Goal: Obtain resource: Download file/media

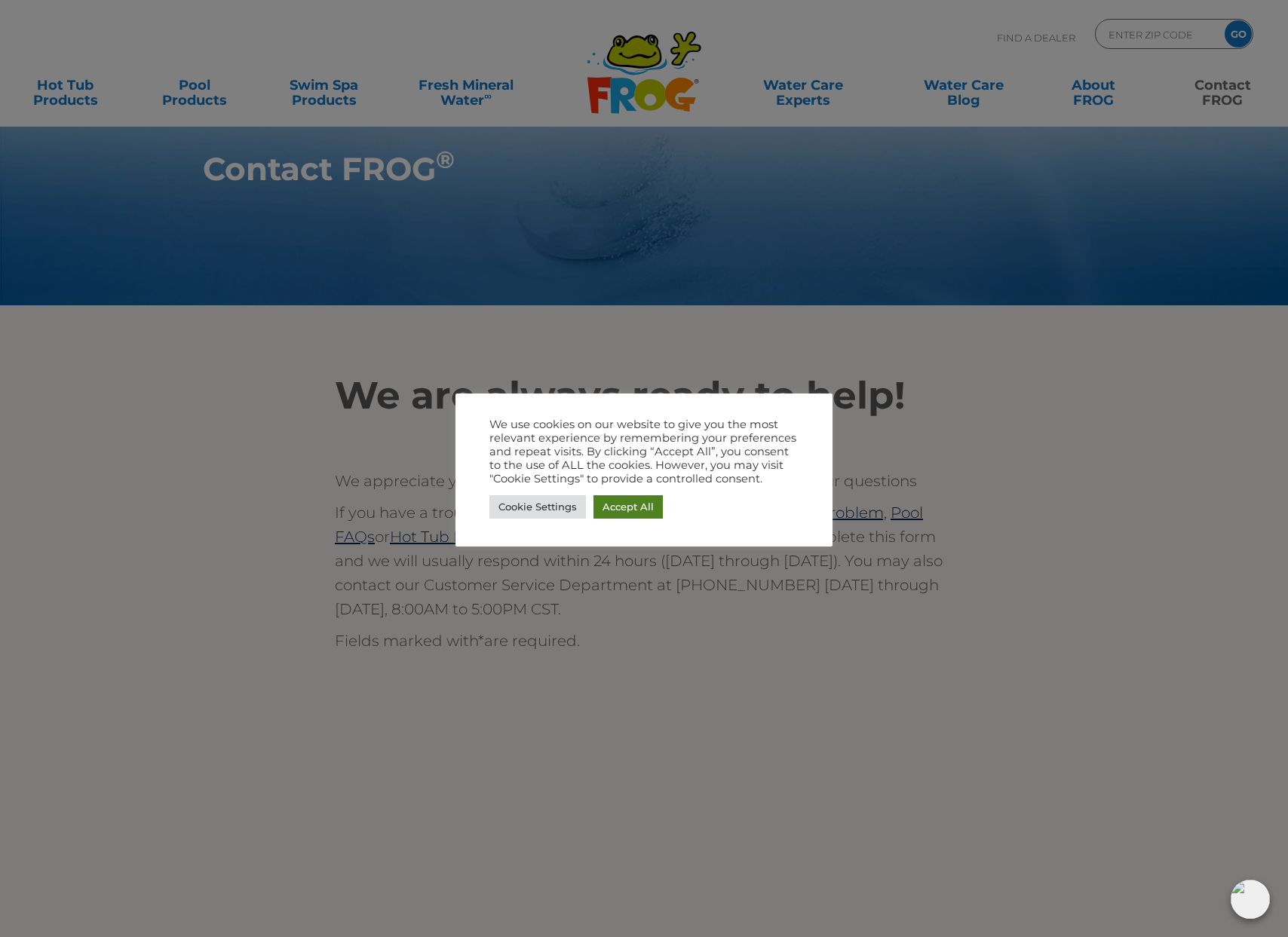
click at [644, 512] on link "Accept All" at bounding box center [628, 507] width 70 height 23
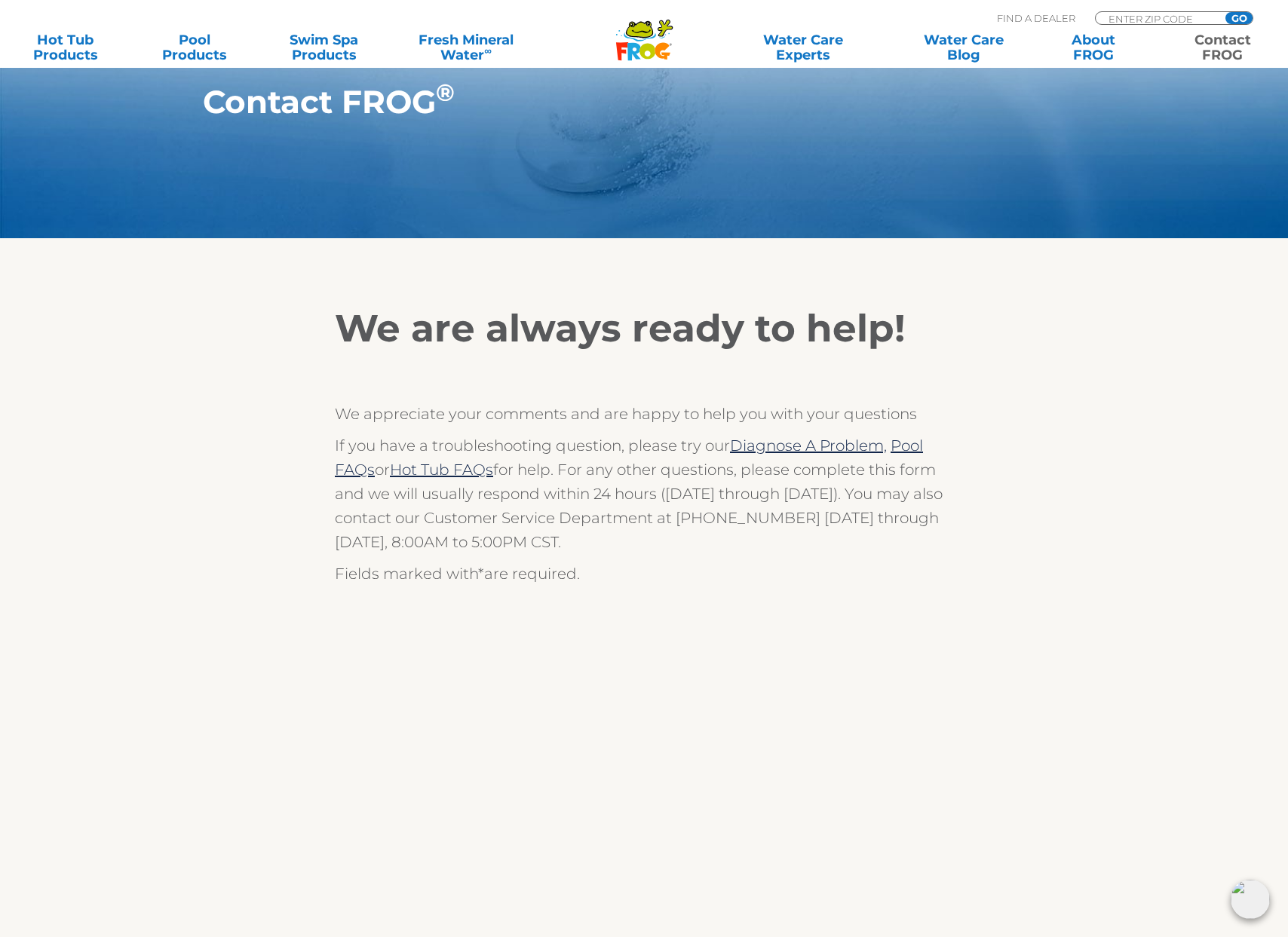
scroll to position [187, 0]
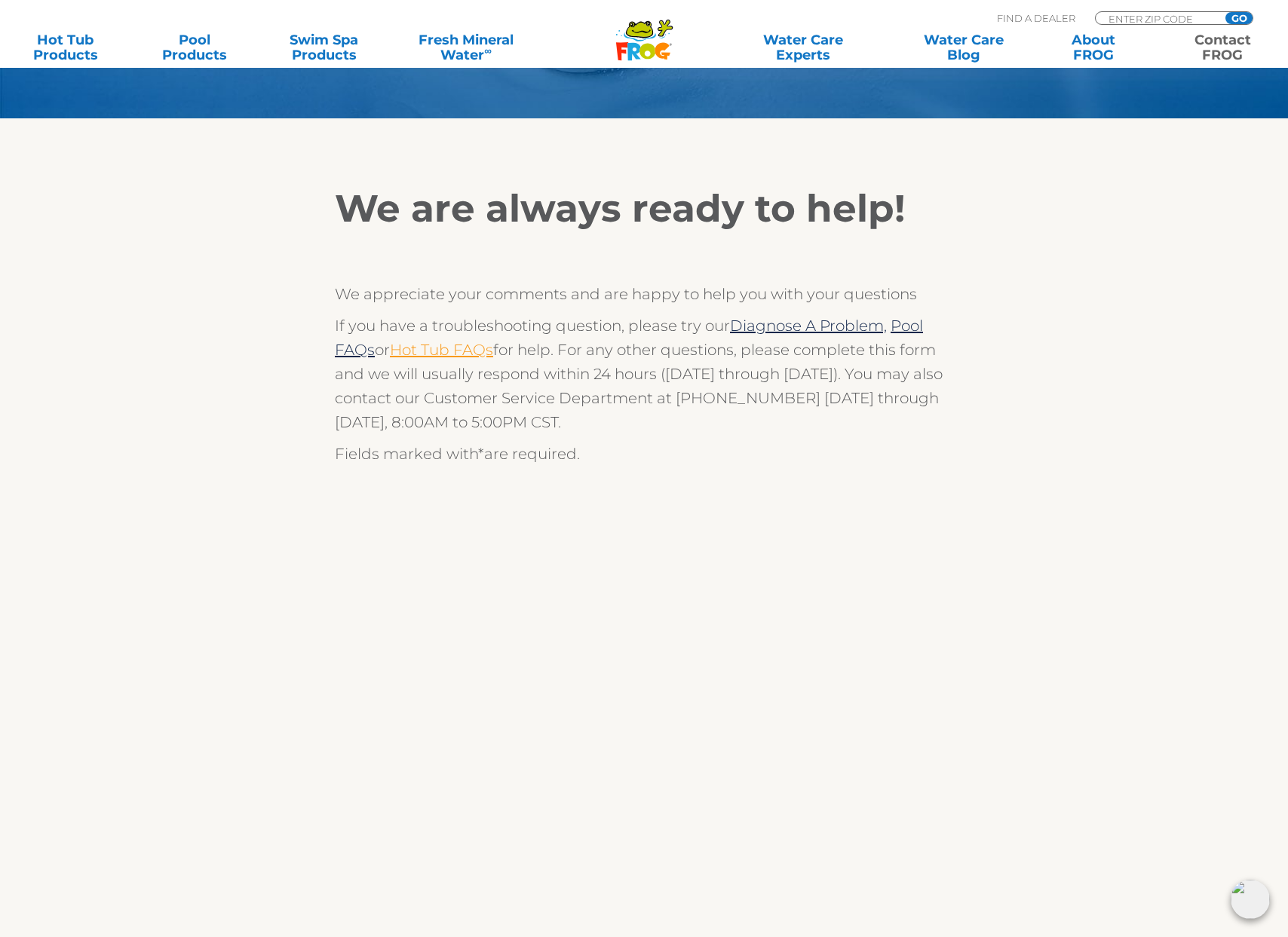
click at [464, 349] on link "Hot Tub FAQs" at bounding box center [441, 349] width 103 height 18
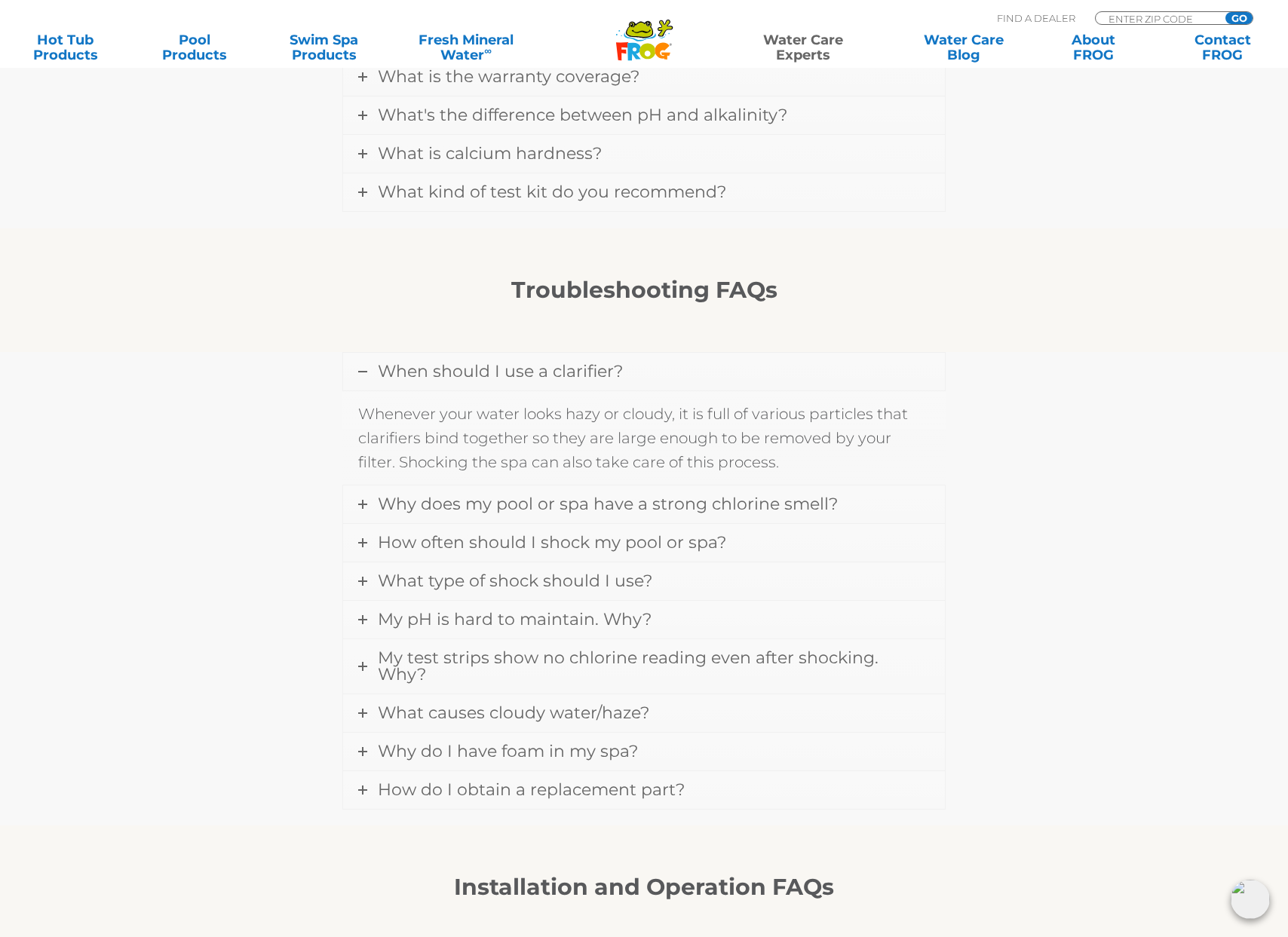
scroll to position [1059, 0]
click at [361, 504] on icon at bounding box center [362, 501] width 9 height 9
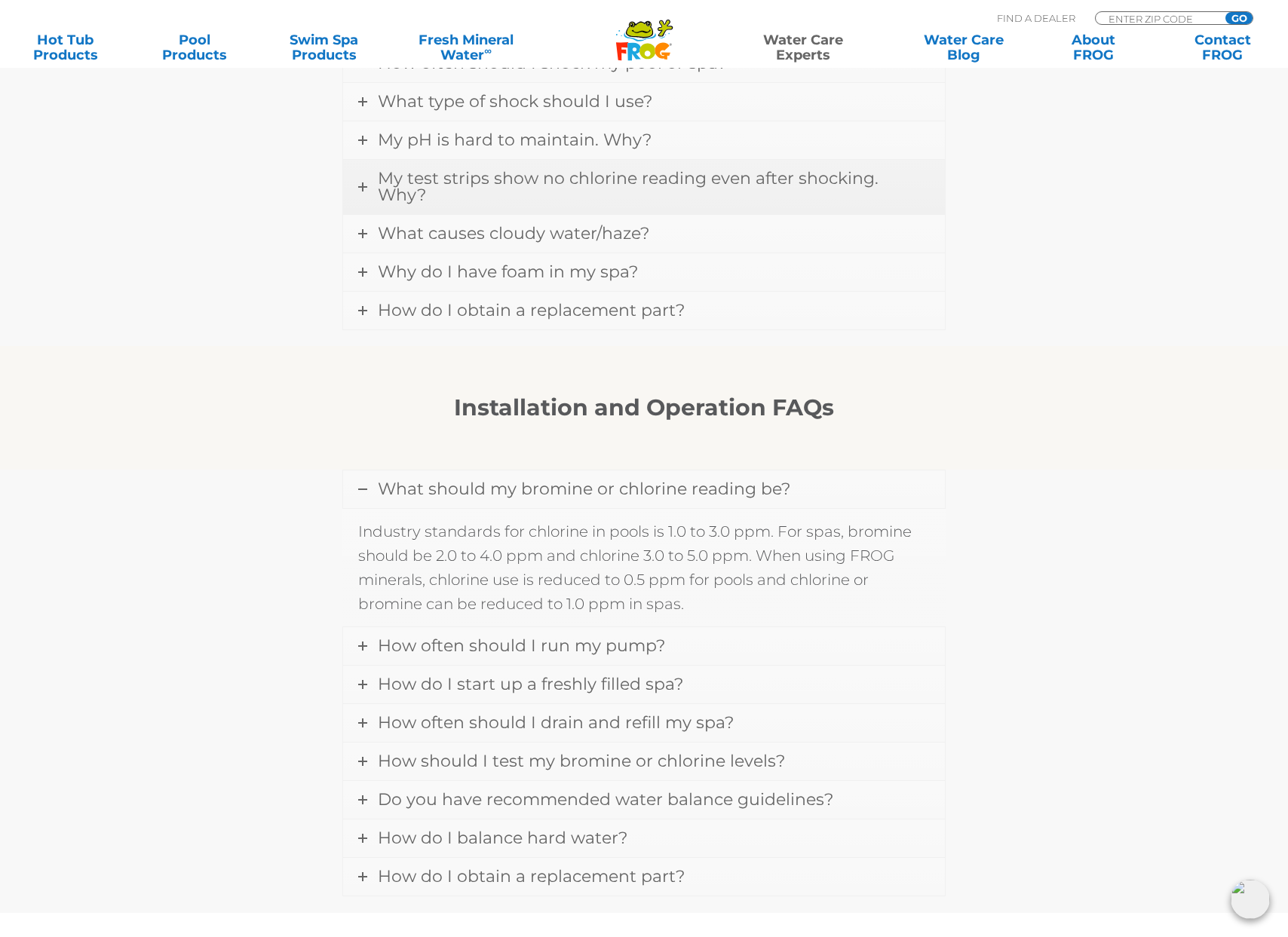
scroll to position [1912, 0]
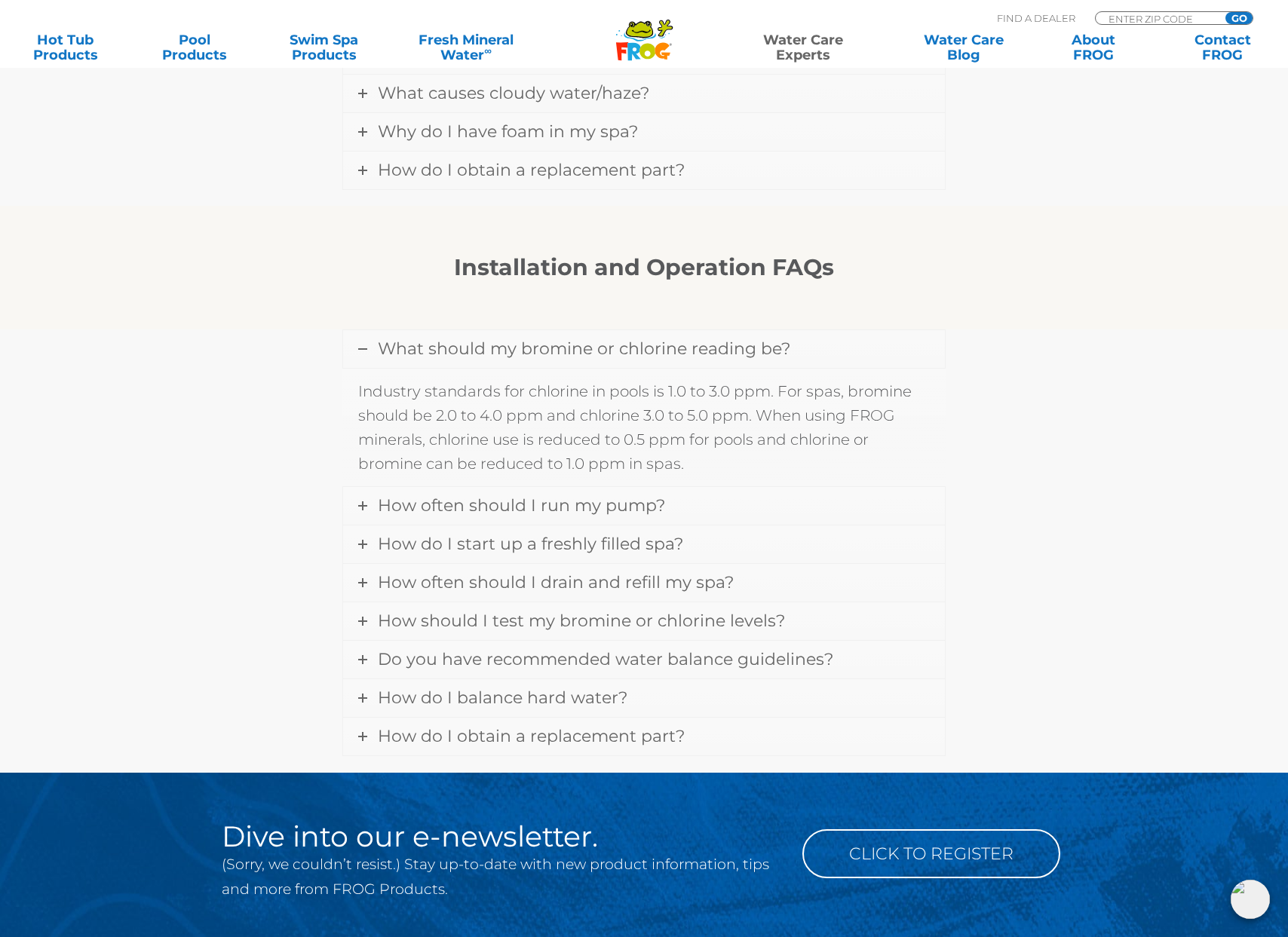
scroll to position [1780, 0]
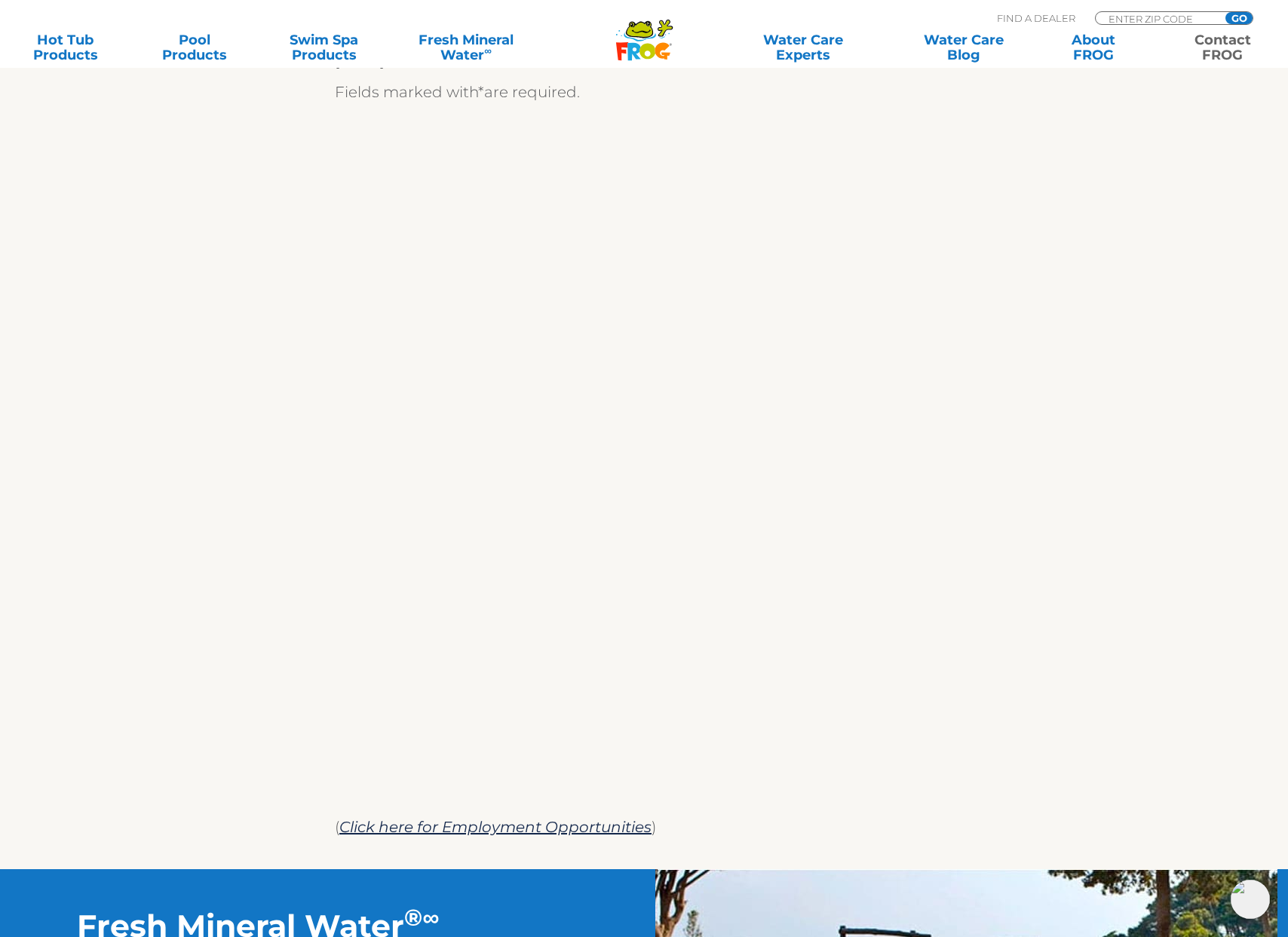
scroll to position [550, 0]
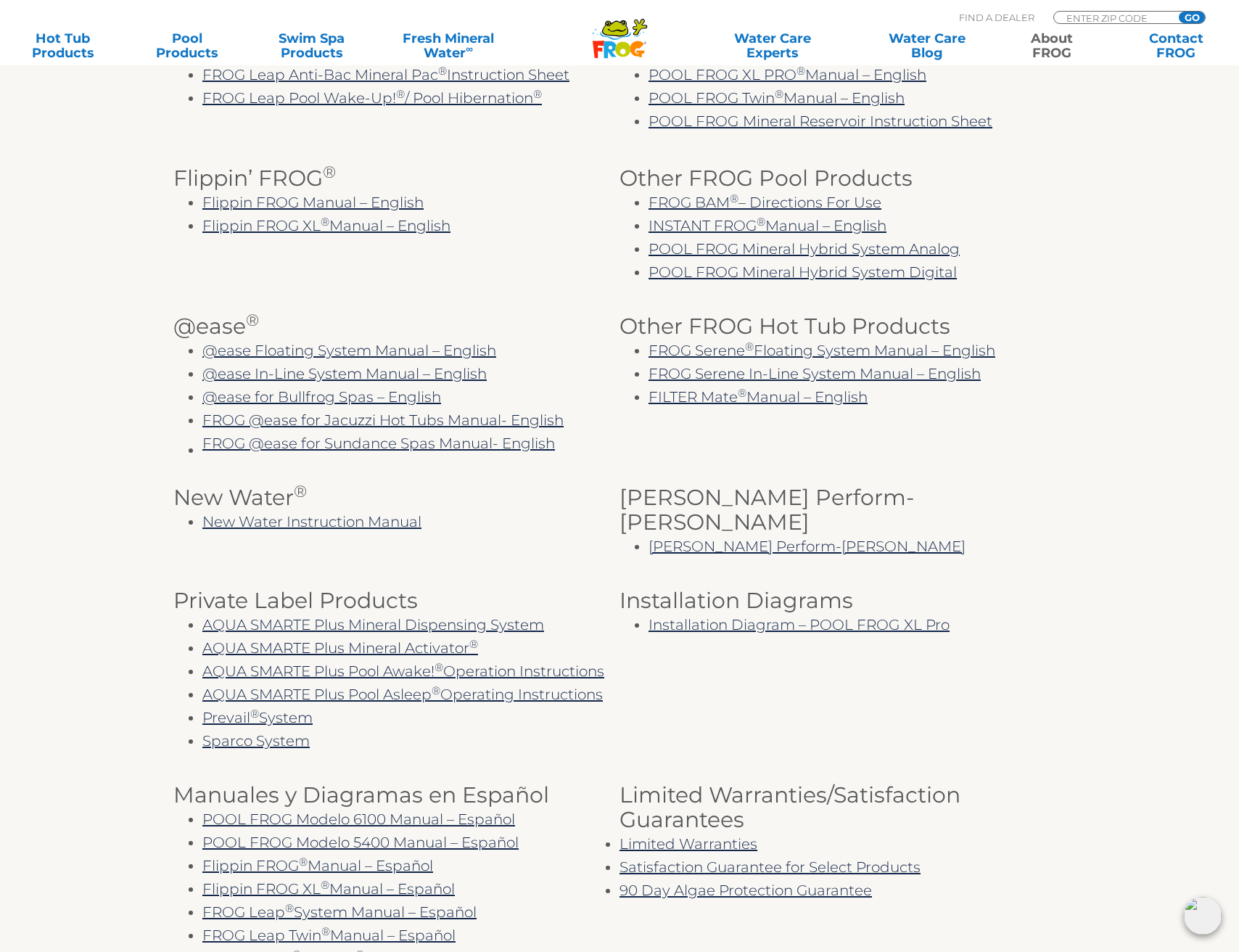
scroll to position [508, 0]
click at [412, 420] on link "FROG @ease for Jacuzzi Hot Tubs Manual- English" at bounding box center [383, 420] width 361 height 18
click at [453, 449] on link "FROG @ease for Sundance Spas Manual- English" at bounding box center [378, 443] width 353 height 18
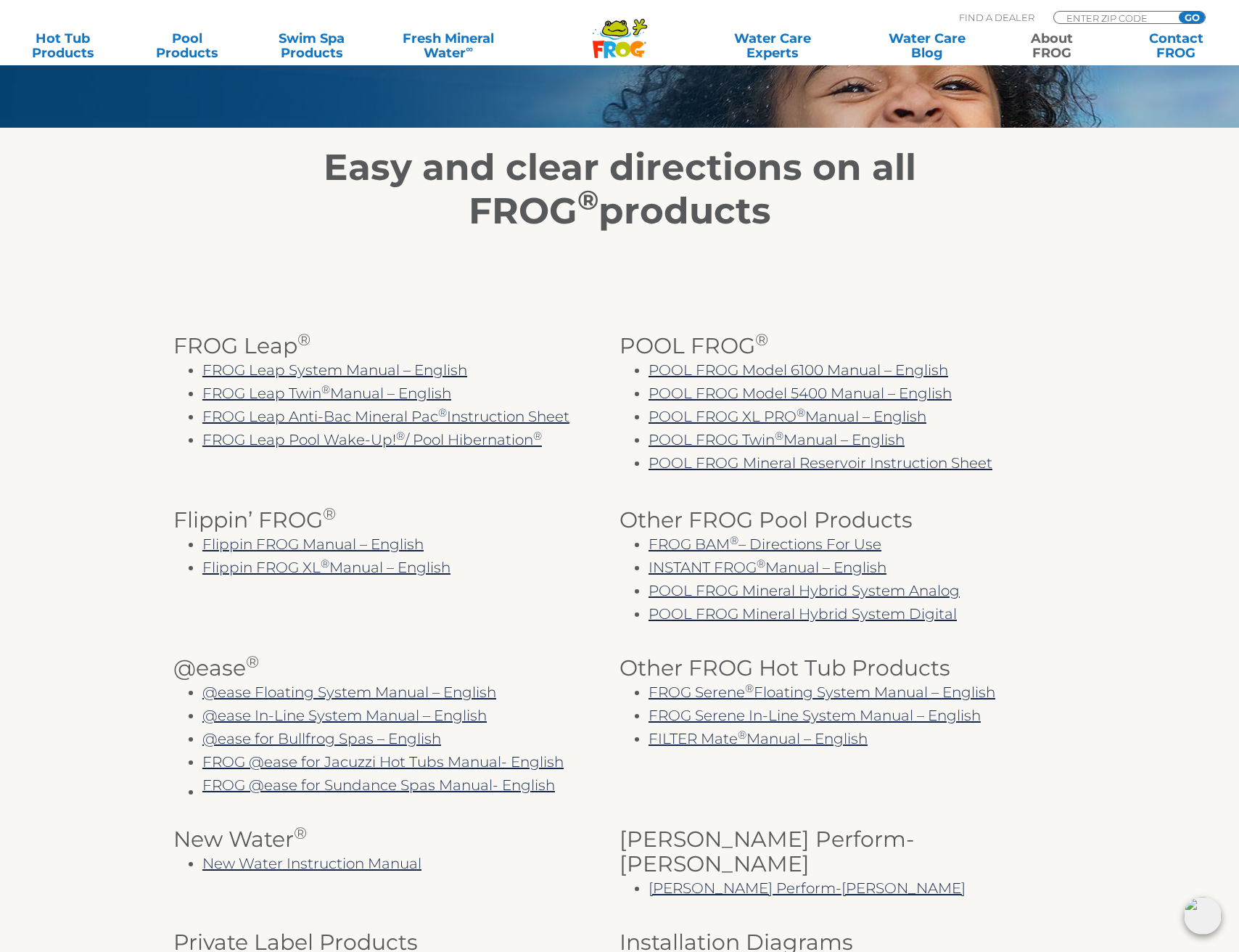
scroll to position [105, 0]
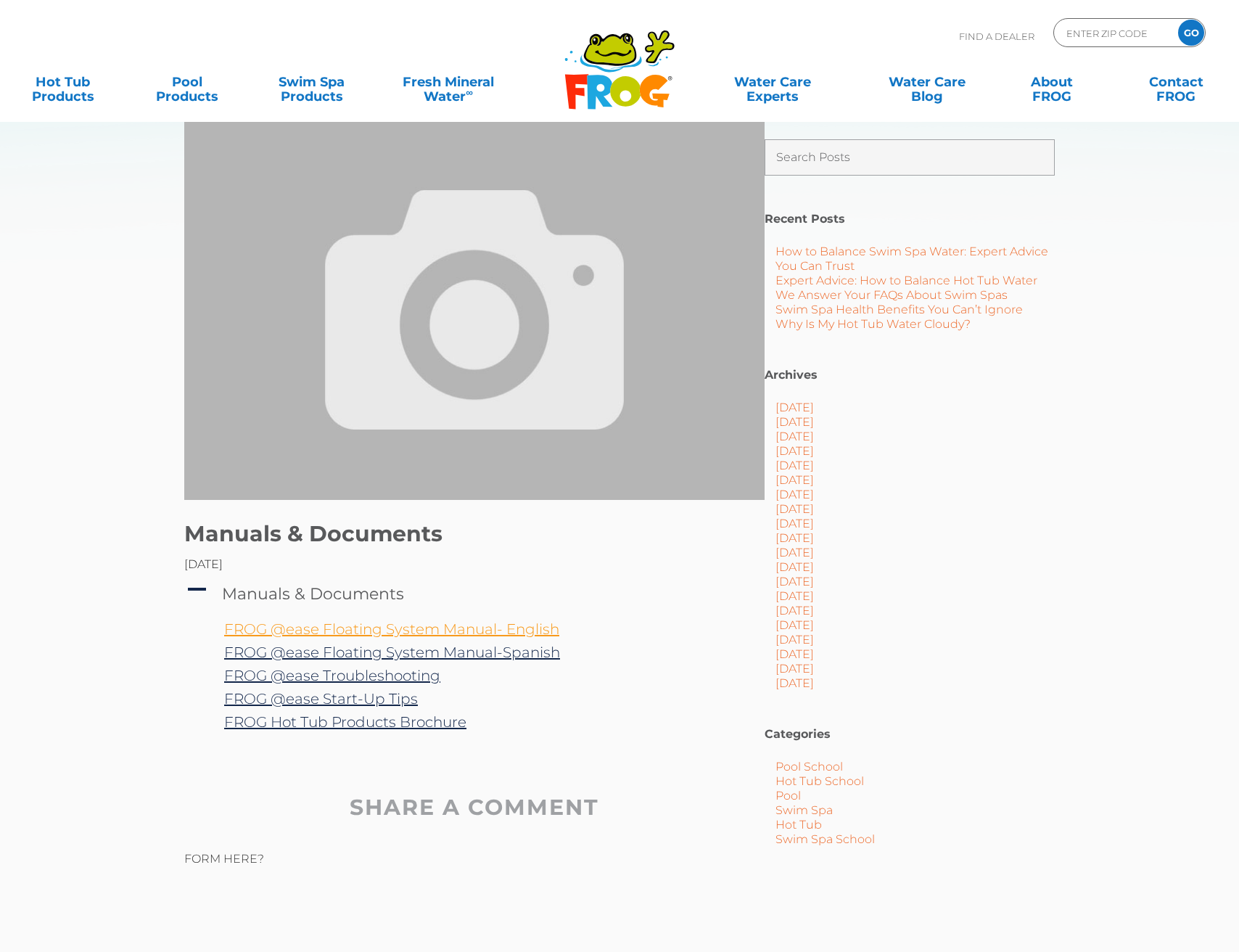
click at [478, 622] on link "FROG @ease Floating System Manual- English" at bounding box center [391, 629] width 335 height 18
